Goal: Information Seeking & Learning: Check status

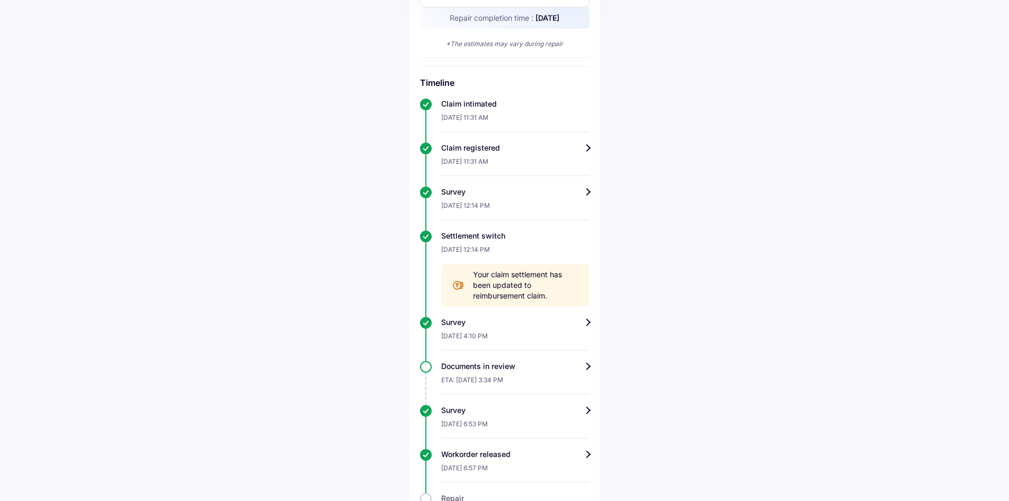
scroll to position [421, 0]
click at [503, 371] on div "ETA: [DATE] 3:34 PM" at bounding box center [515, 382] width 148 height 23
click at [590, 367] on div "Documents in review" at bounding box center [515, 365] width 148 height 11
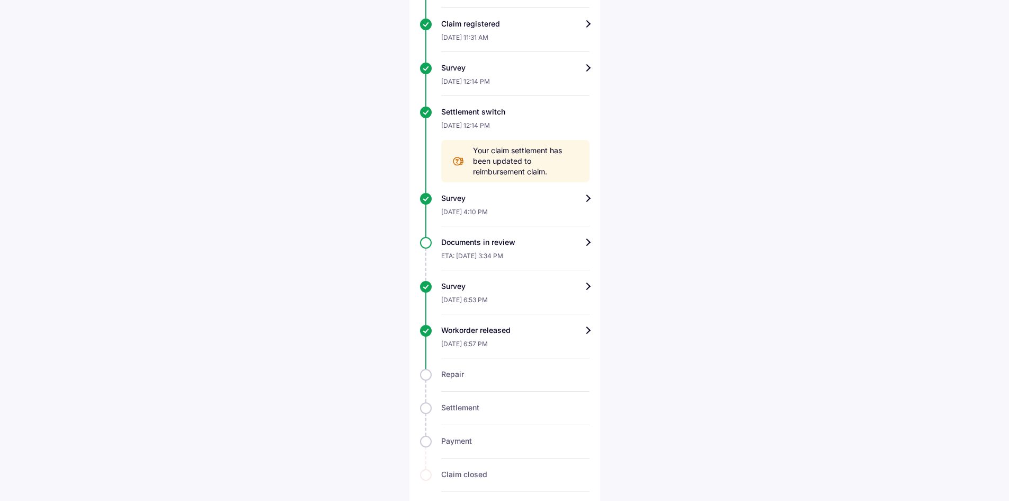
scroll to position [557, 0]
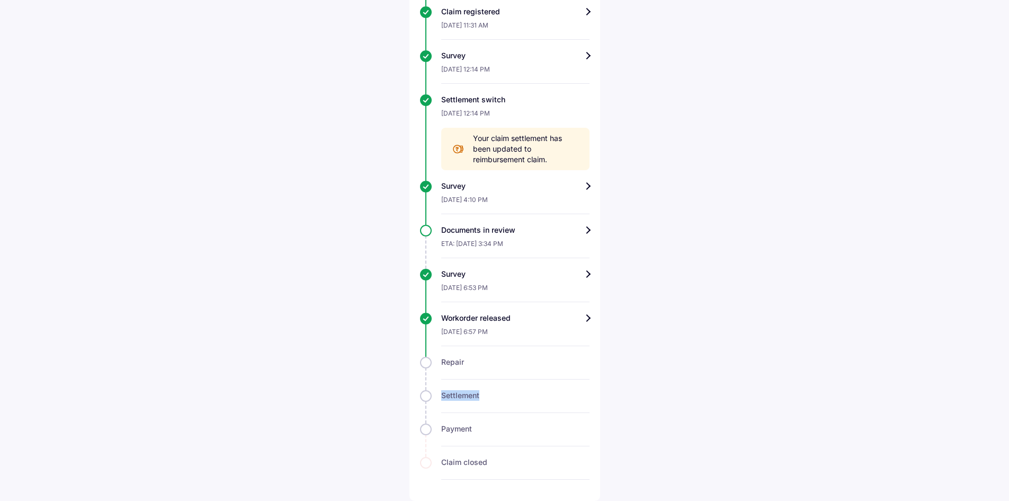
drag, startPoint x: 482, startPoint y: 393, endPoint x: 442, endPoint y: 399, distance: 40.2
click at [442, 399] on div "Settlement" at bounding box center [515, 395] width 148 height 11
drag, startPoint x: 765, startPoint y: 141, endPoint x: 708, endPoint y: 136, distance: 56.9
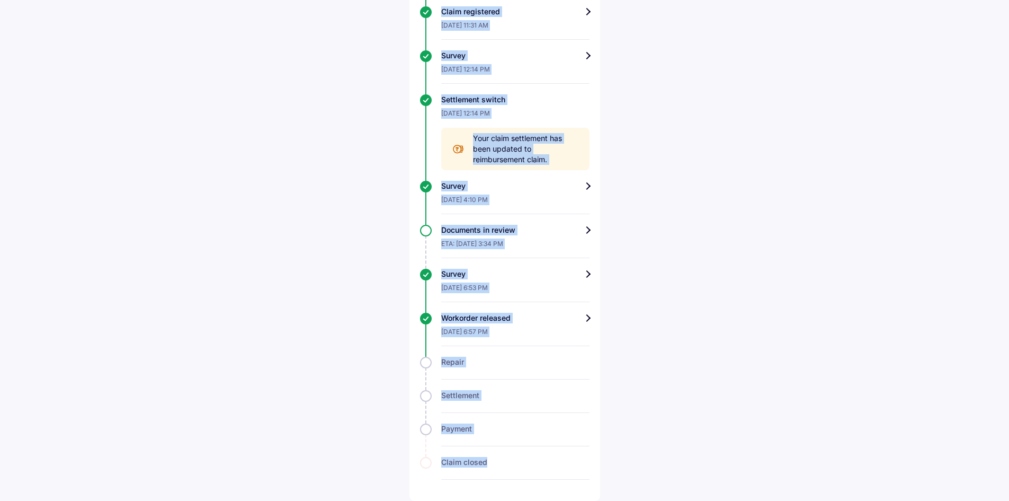
drag, startPoint x: 419, startPoint y: 94, endPoint x: 517, endPoint y: 448, distance: 367.0
copy div "Timeline Claim intimated [DATE] 11:31 AM Claim registered [DATE] 11:31 AM Surve…"
